Goal: Task Accomplishment & Management: Use online tool/utility

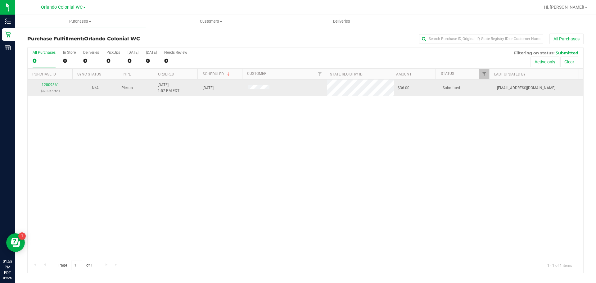
click at [43, 87] on link "12009361" at bounding box center [50, 85] width 17 height 4
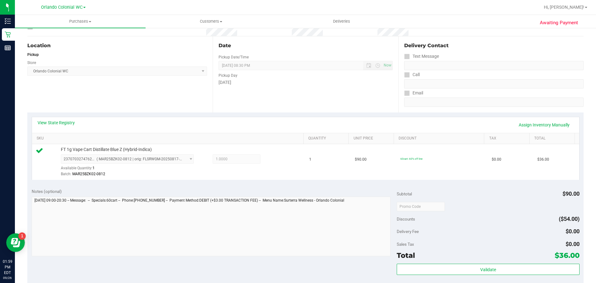
scroll to position [155, 0]
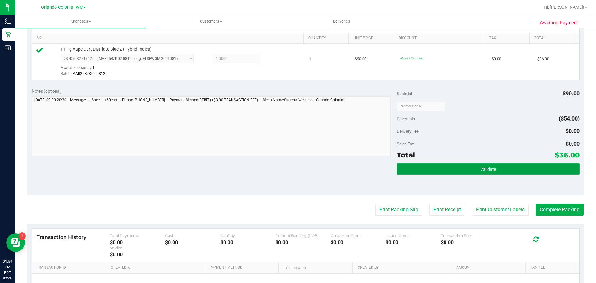
click at [438, 171] on button "Validate" at bounding box center [488, 168] width 183 height 11
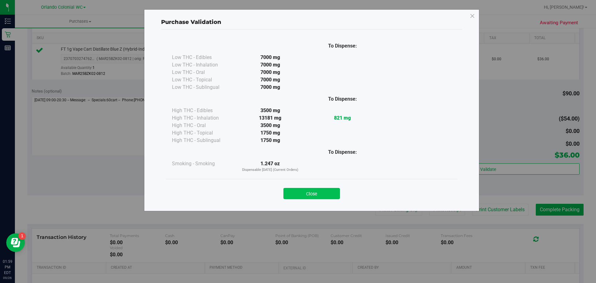
click at [317, 194] on button "Close" at bounding box center [312, 193] width 57 height 11
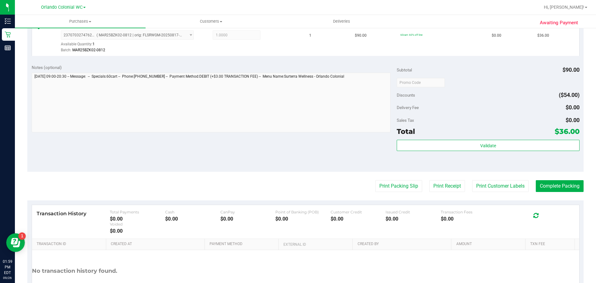
scroll to position [225, 0]
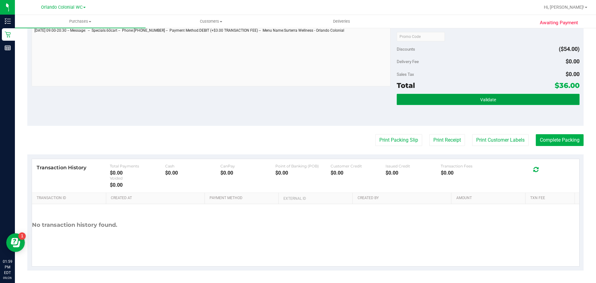
click at [451, 101] on button "Validate" at bounding box center [488, 99] width 183 height 11
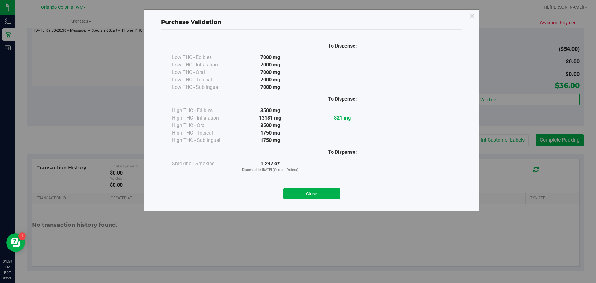
drag, startPoint x: 330, startPoint y: 188, endPoint x: 343, endPoint y: 181, distance: 14.6
click at [330, 188] on button "Close" at bounding box center [312, 193] width 57 height 11
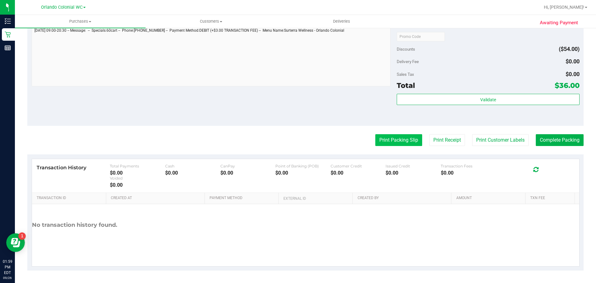
click at [412, 138] on button "Print Packing Slip" at bounding box center [398, 140] width 47 height 12
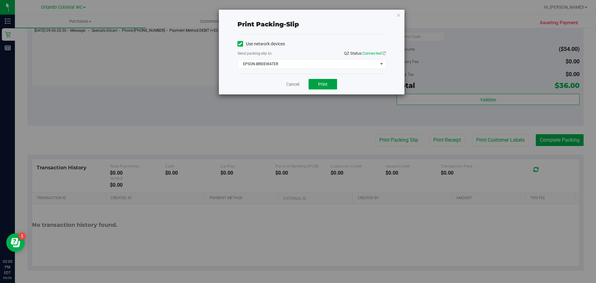
click at [325, 83] on span "Print" at bounding box center [322, 84] width 9 height 5
click at [410, 0] on html "Print packing-slip Use network devices Send packing-slip to: QZ Status: Connect…" at bounding box center [298, 141] width 596 height 283
click at [394, 14] on div "Print packing-slip Use network devices Send packing-slip to: QZ Status: Connect…" at bounding box center [312, 52] width 186 height 85
click at [398, 17] on icon "button" at bounding box center [399, 14] width 4 height 7
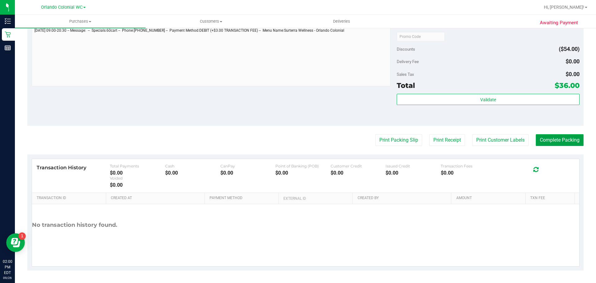
click at [549, 138] on button "Complete Packing" at bounding box center [560, 140] width 48 height 12
